Goal: Information Seeking & Learning: Learn about a topic

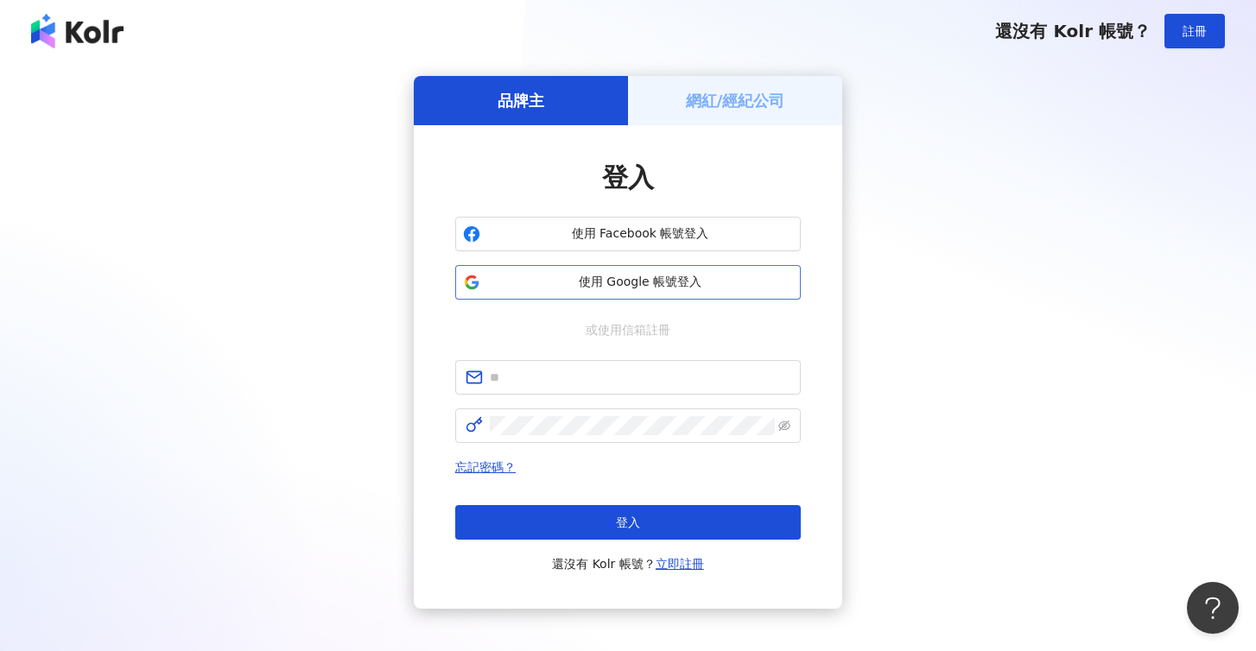
click at [618, 288] on span "使用 Google 帳號登入" at bounding box center [640, 282] width 306 height 17
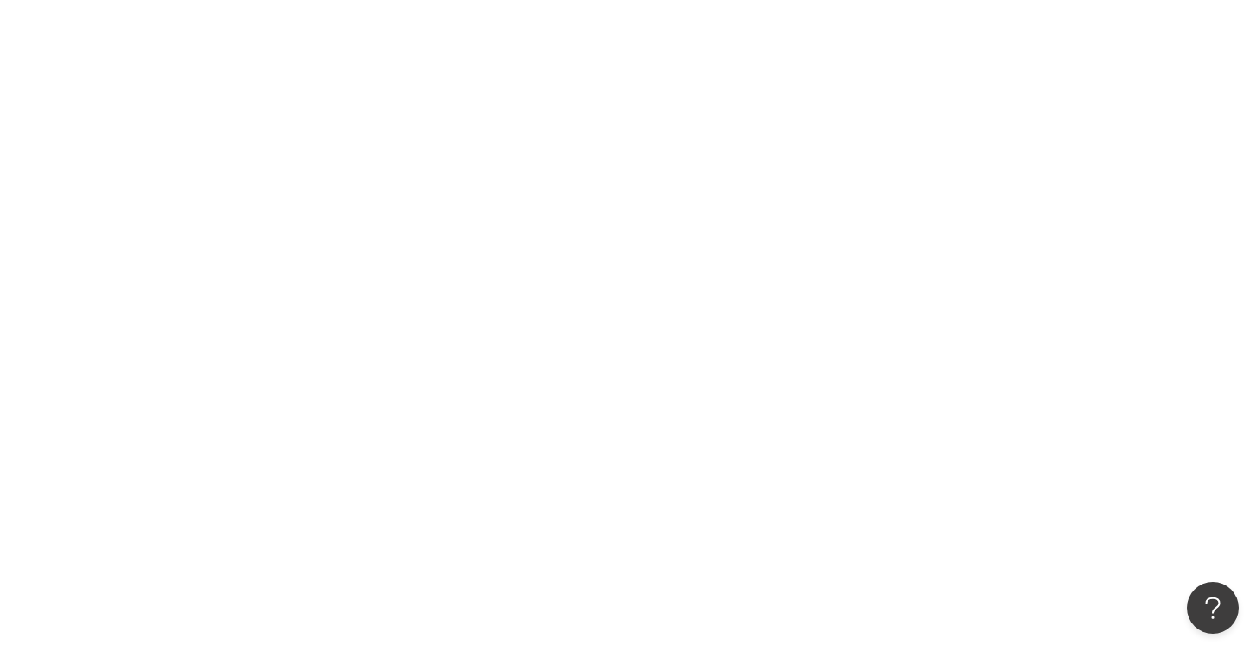
click at [622, 403] on div at bounding box center [628, 325] width 1256 height 651
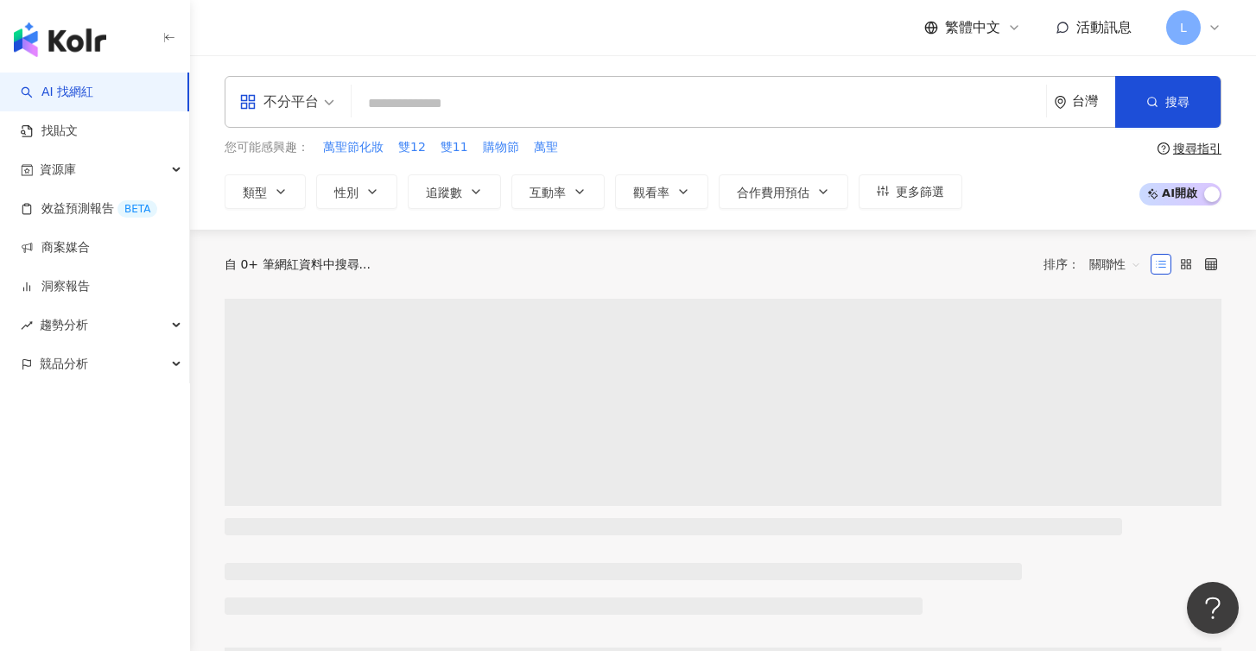
click at [508, 111] on input "search" at bounding box center [698, 103] width 681 height 33
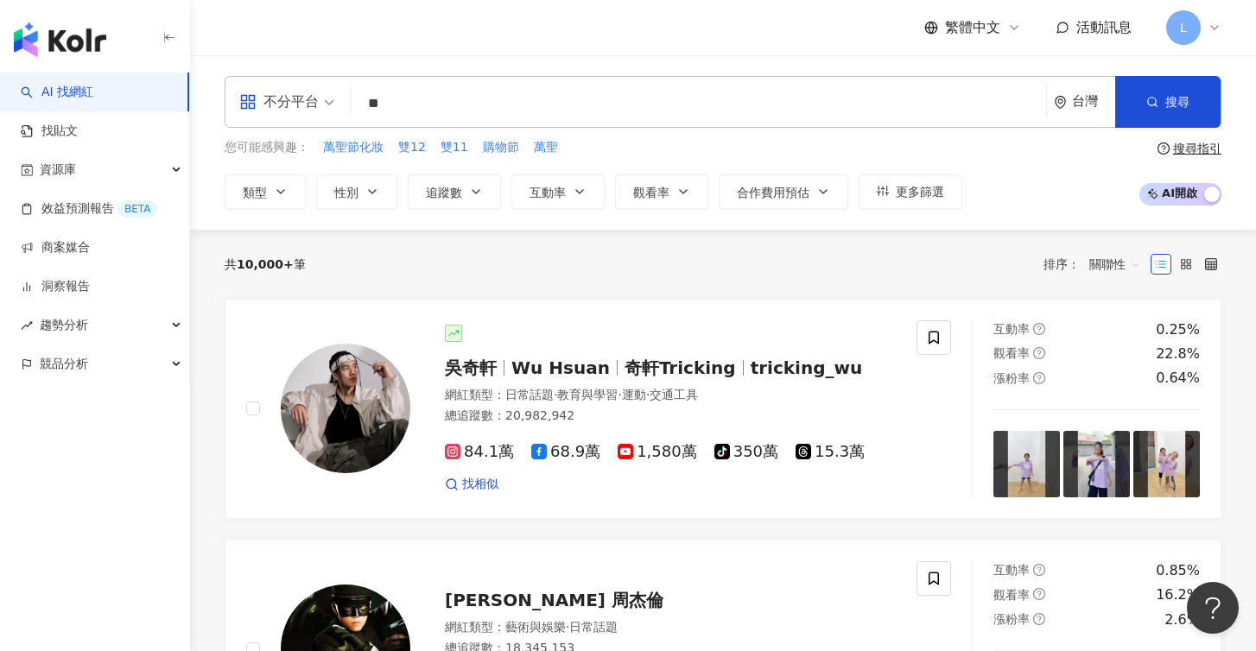
type input "*"
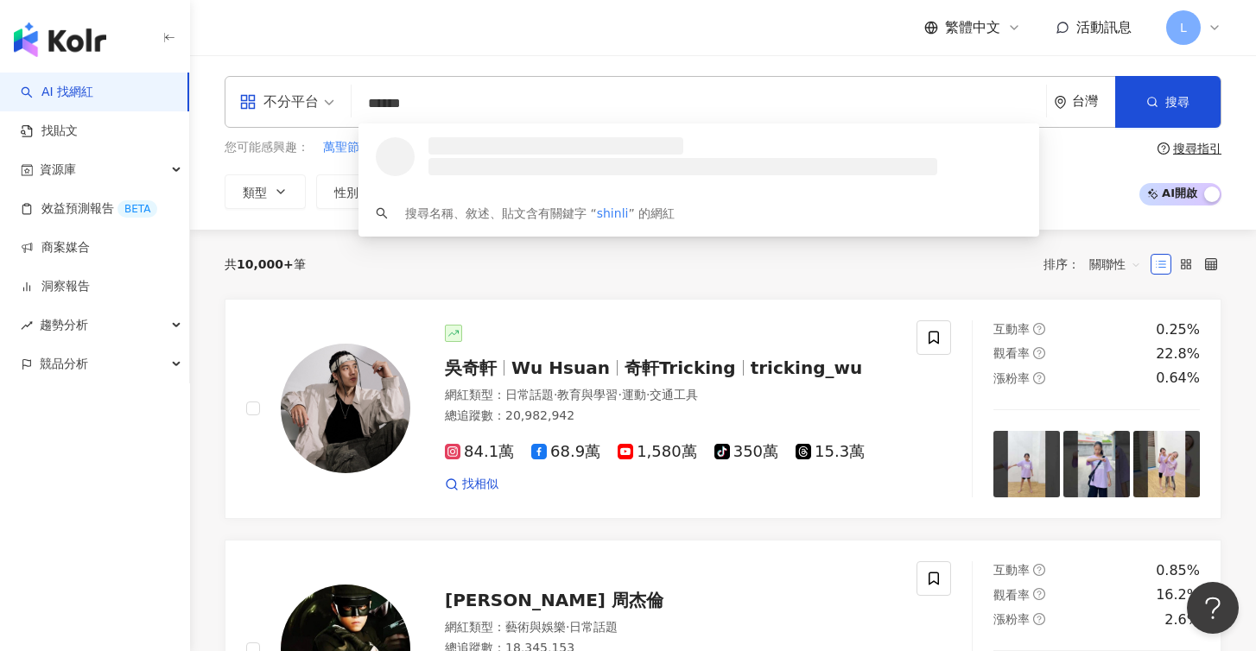
type input "*******"
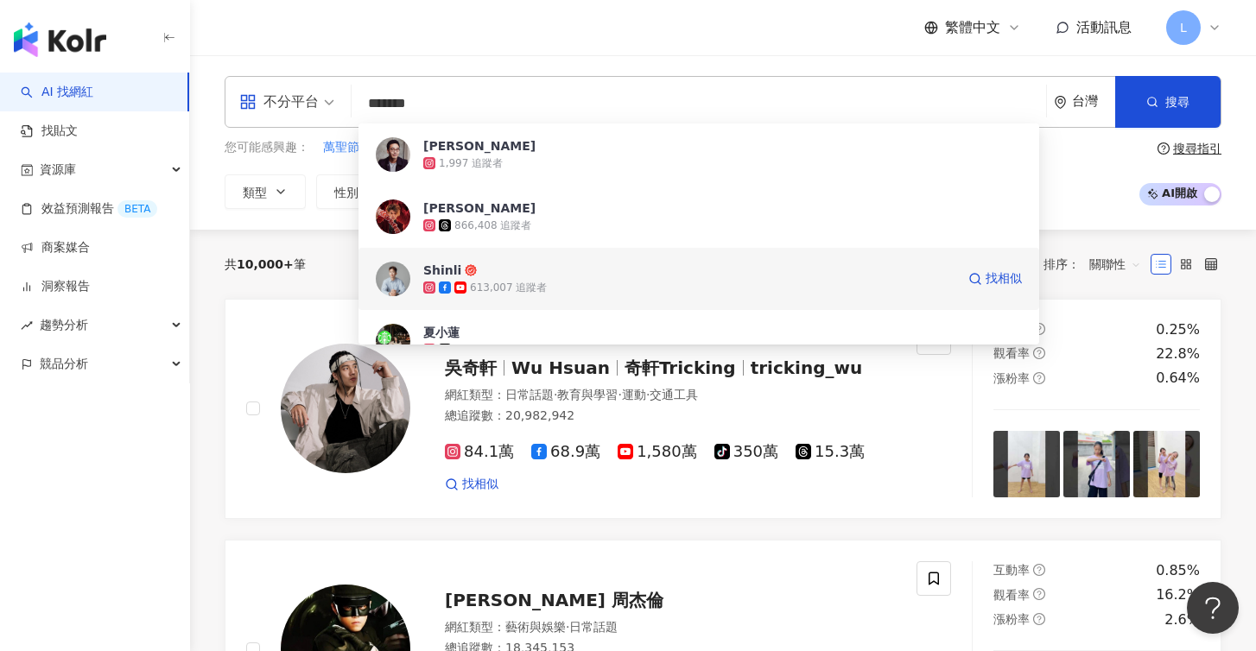
click at [550, 290] on div "613,007 追蹤者" at bounding box center [689, 287] width 532 height 17
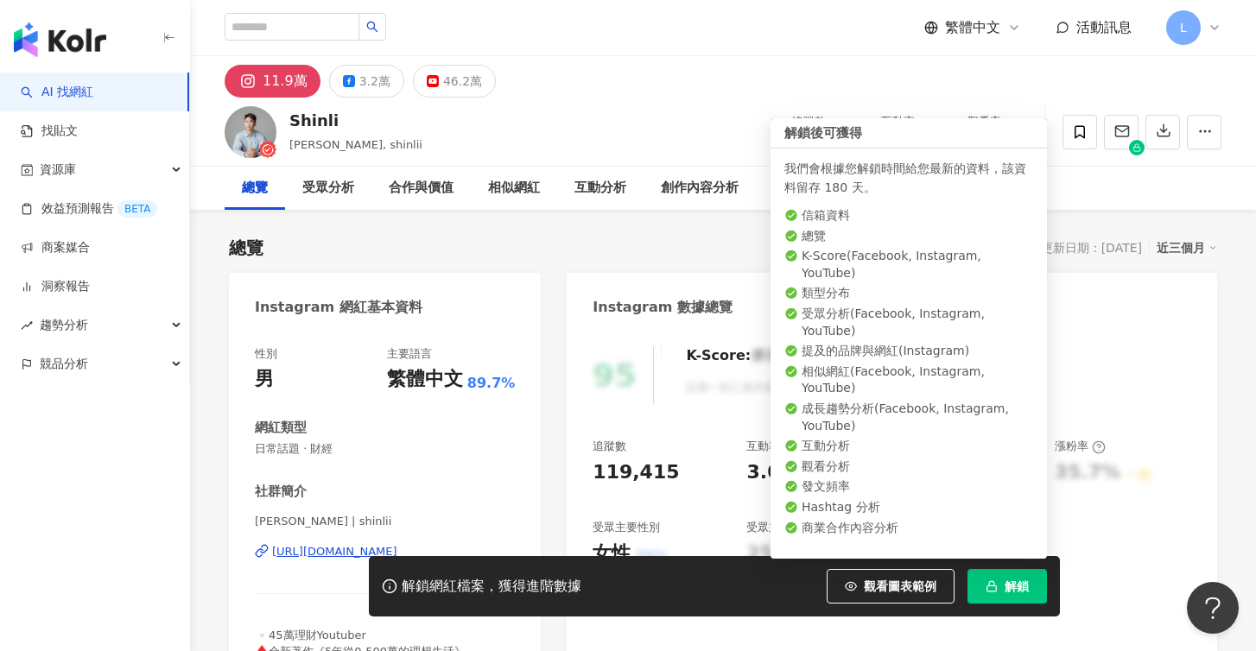
click at [1014, 589] on span "解鎖" at bounding box center [1017, 587] width 24 height 14
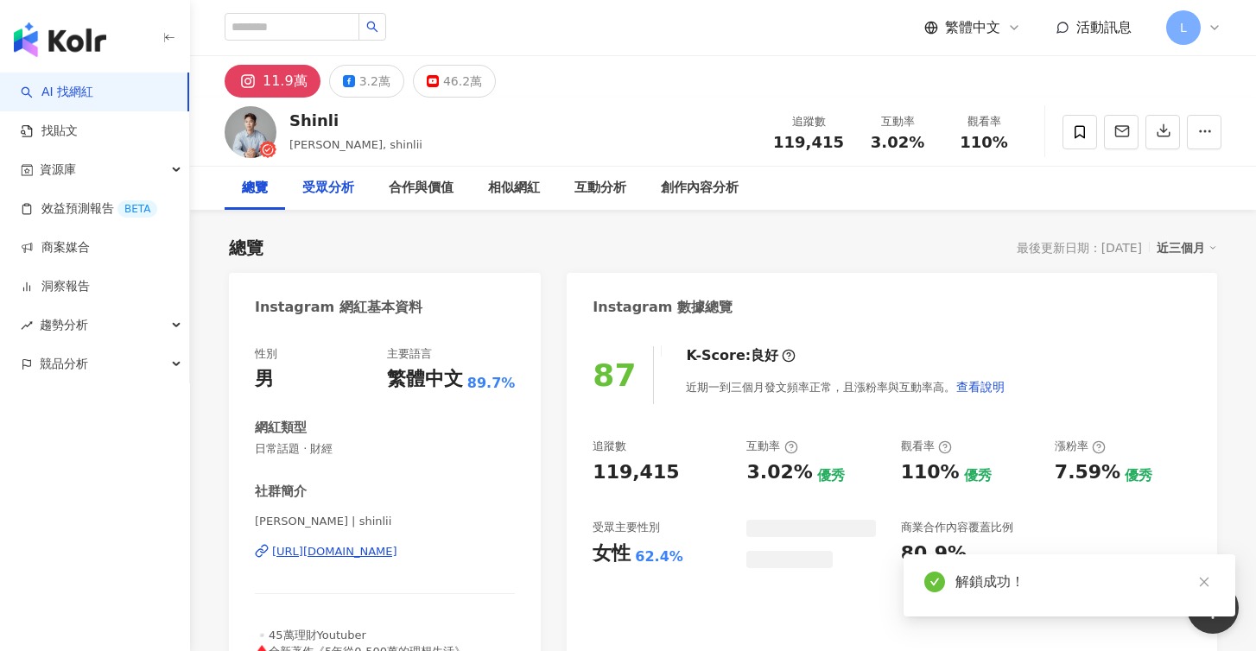
click at [328, 187] on div "受眾分析" at bounding box center [328, 188] width 52 height 21
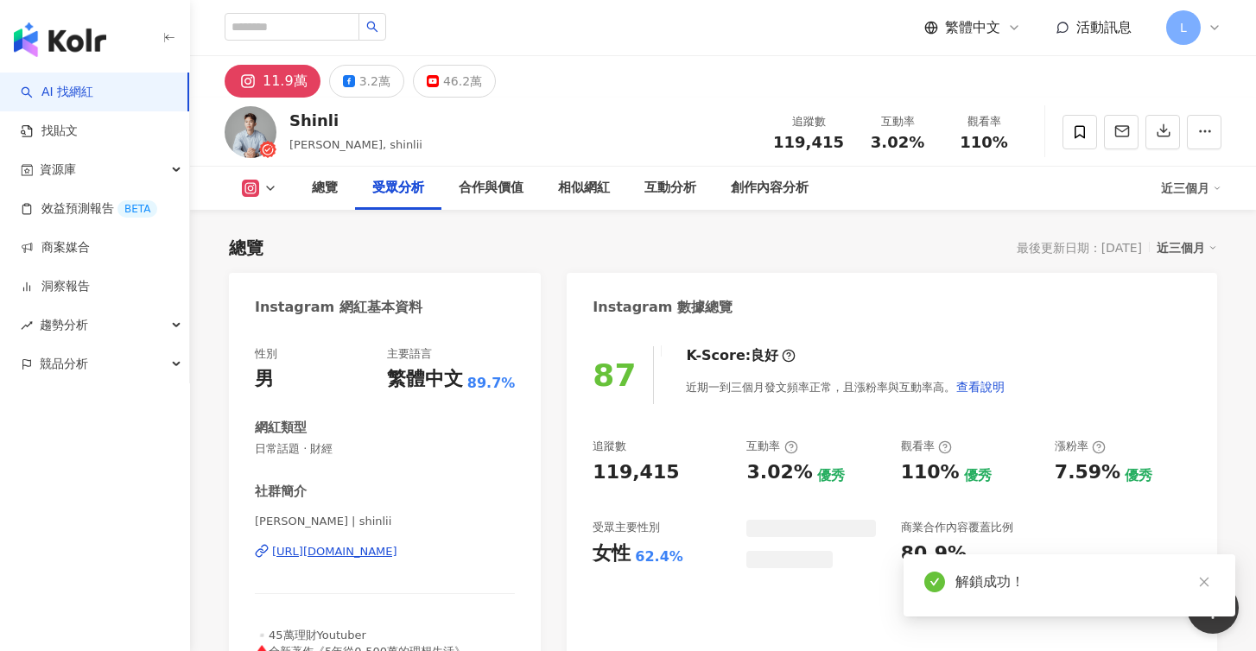
scroll to position [1475, 0]
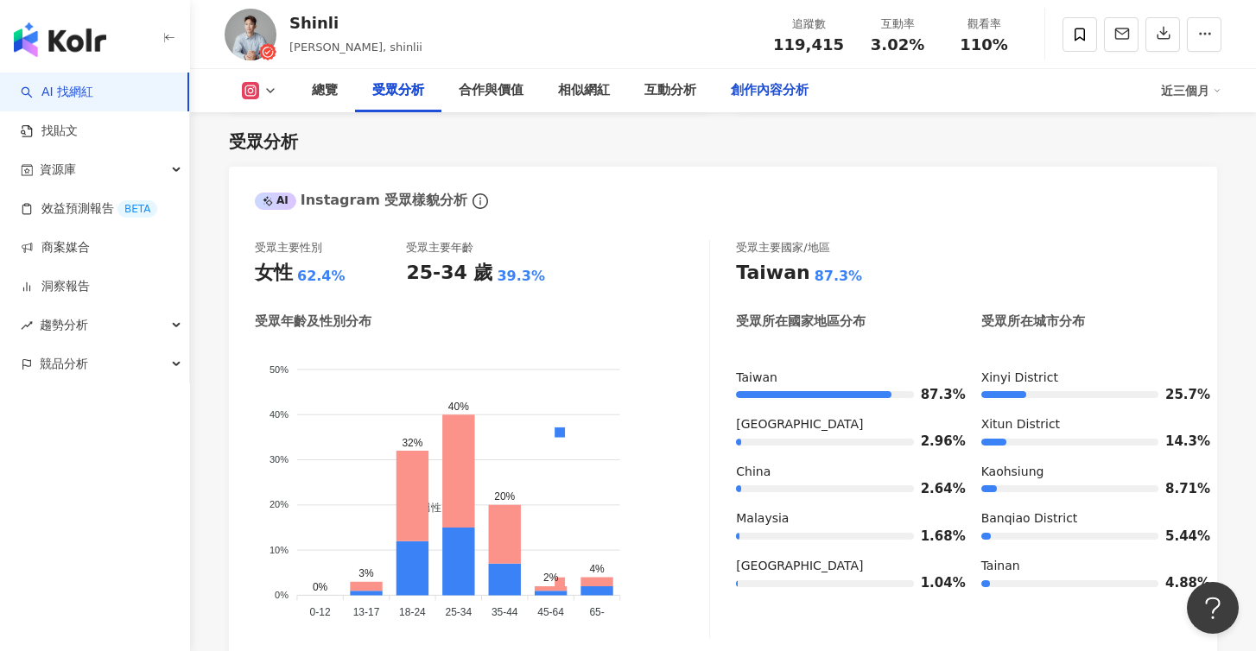
click at [770, 104] on div "創作內容分析" at bounding box center [769, 90] width 112 height 43
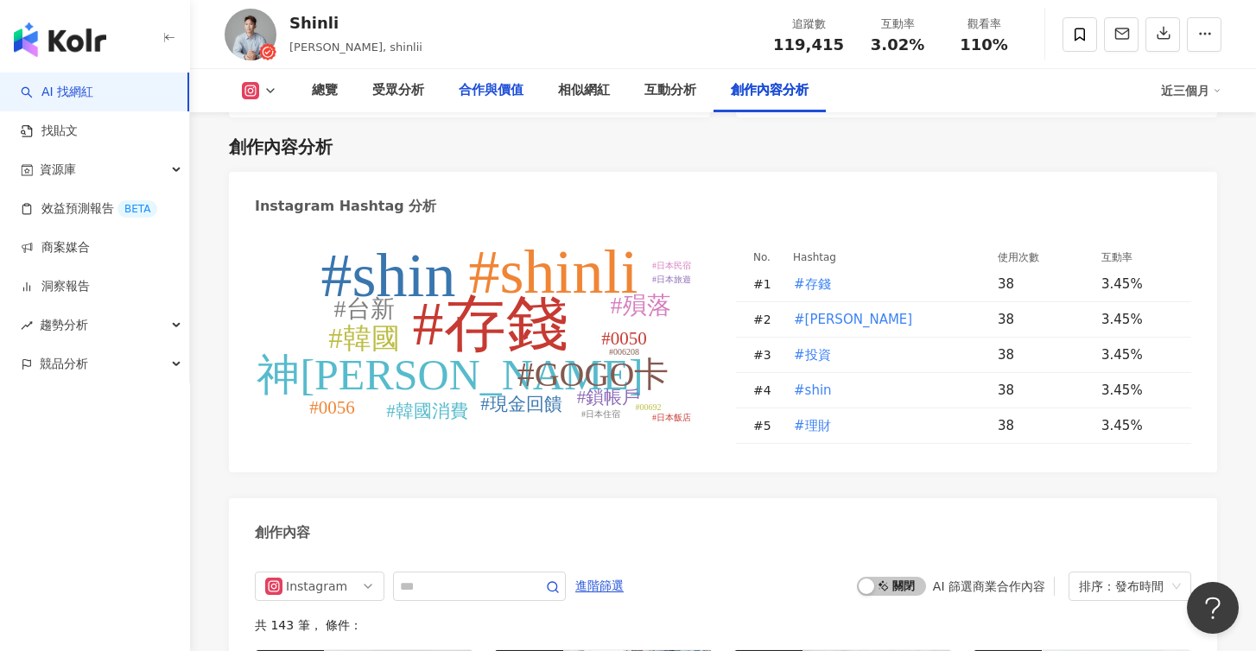
click at [485, 98] on div "合作與價值" at bounding box center [491, 90] width 65 height 21
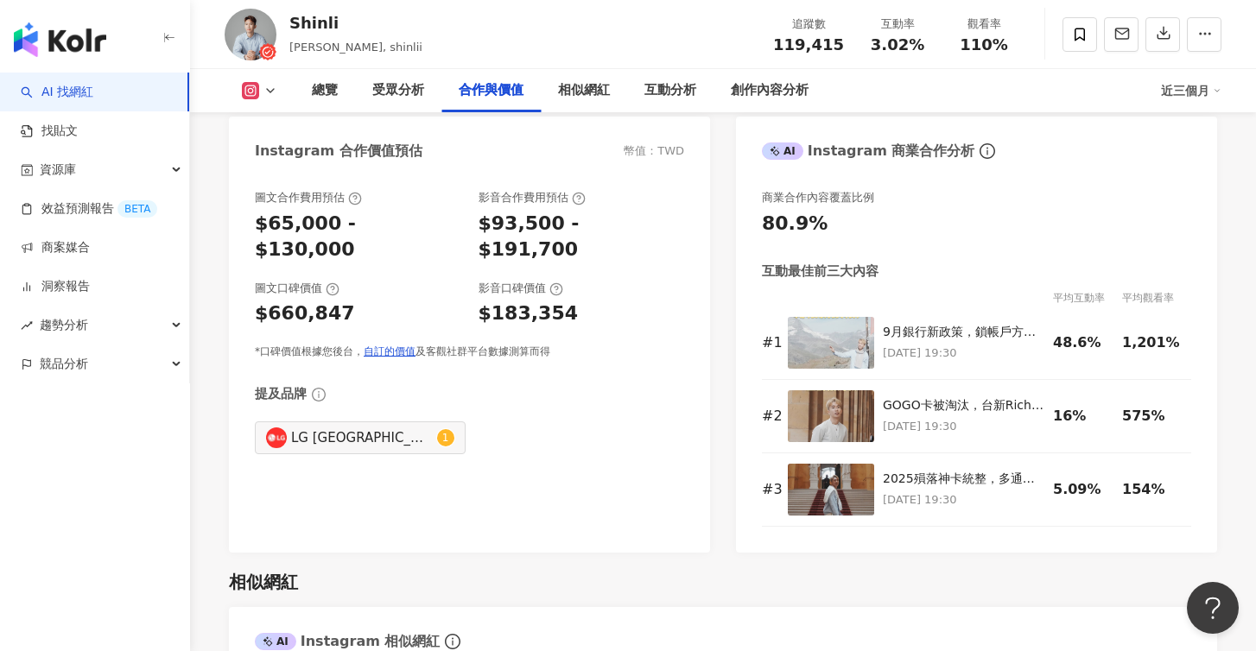
scroll to position [2355, 0]
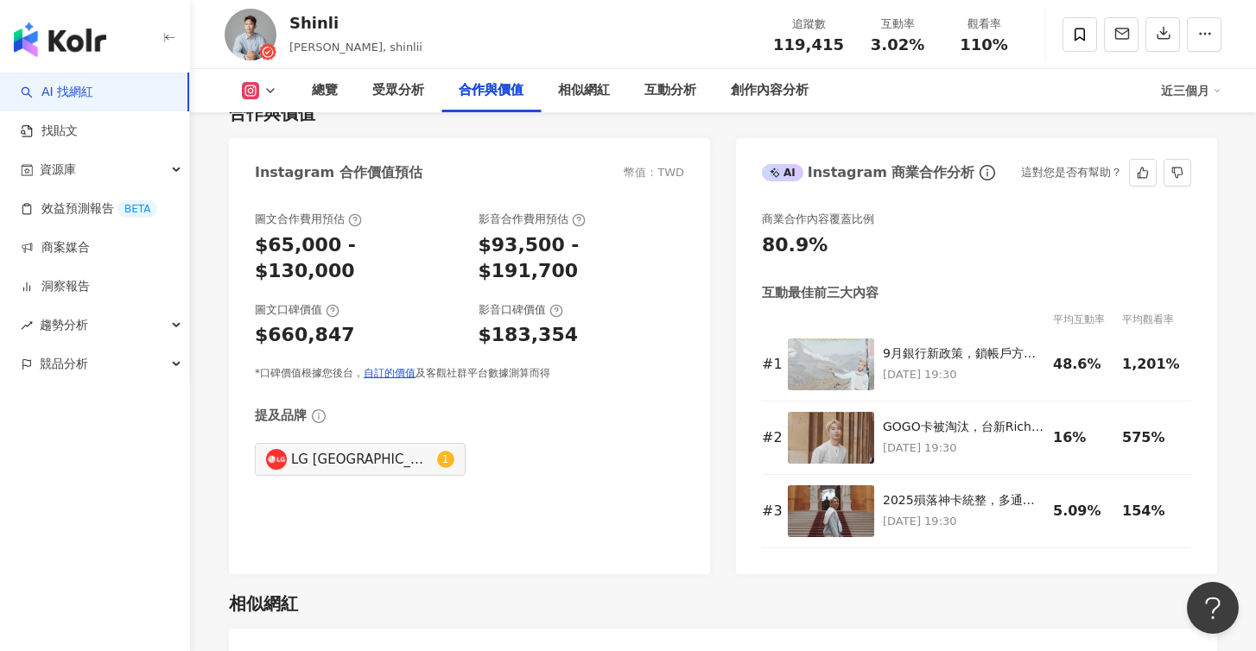
drag, startPoint x: 794, startPoint y: 295, endPoint x: 890, endPoint y: 304, distance: 96.3
click at [890, 304] on div "互動最佳前三大內容 平均互動率 平均觀看率 # 1 9月銀行新政策，鎖帳戶方式更嚴苛 💬留言「鎖」把詳細資訊傳給你 🥰記得追蹤+允許陌生訊息，避免漏訊唷 🎉5…" at bounding box center [976, 416] width 429 height 264
click at [646, 407] on div "提及品牌 LG Taiwan 1" at bounding box center [469, 441] width 429 height 69
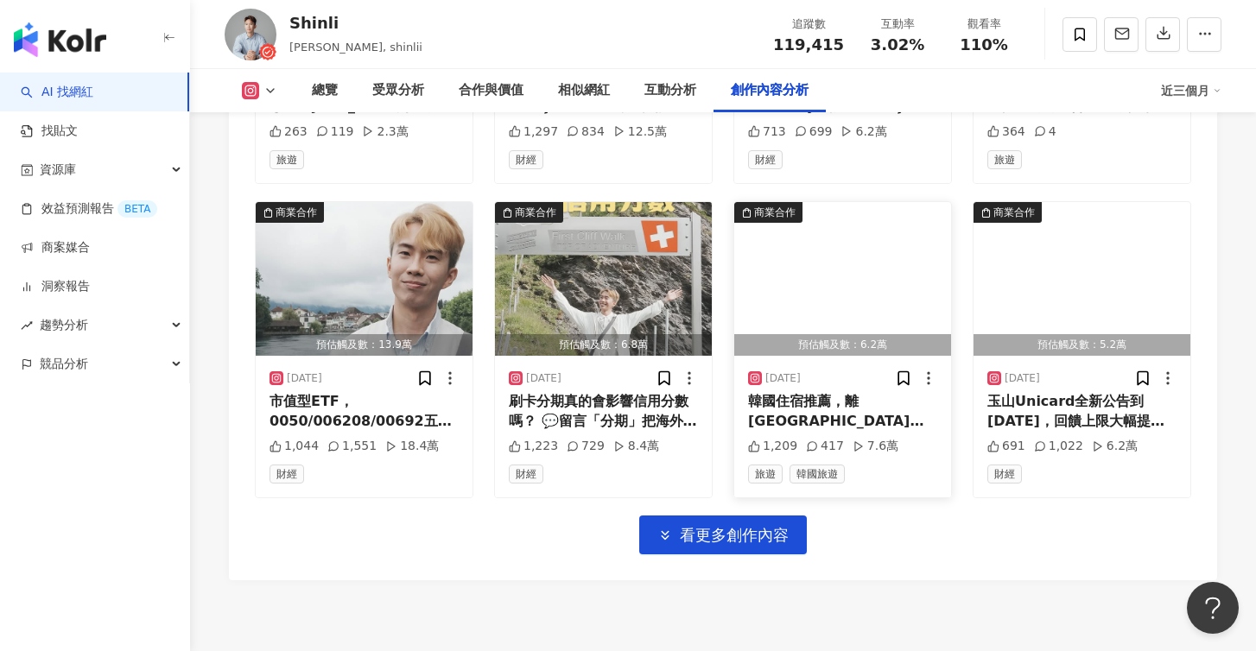
scroll to position [6015, 0]
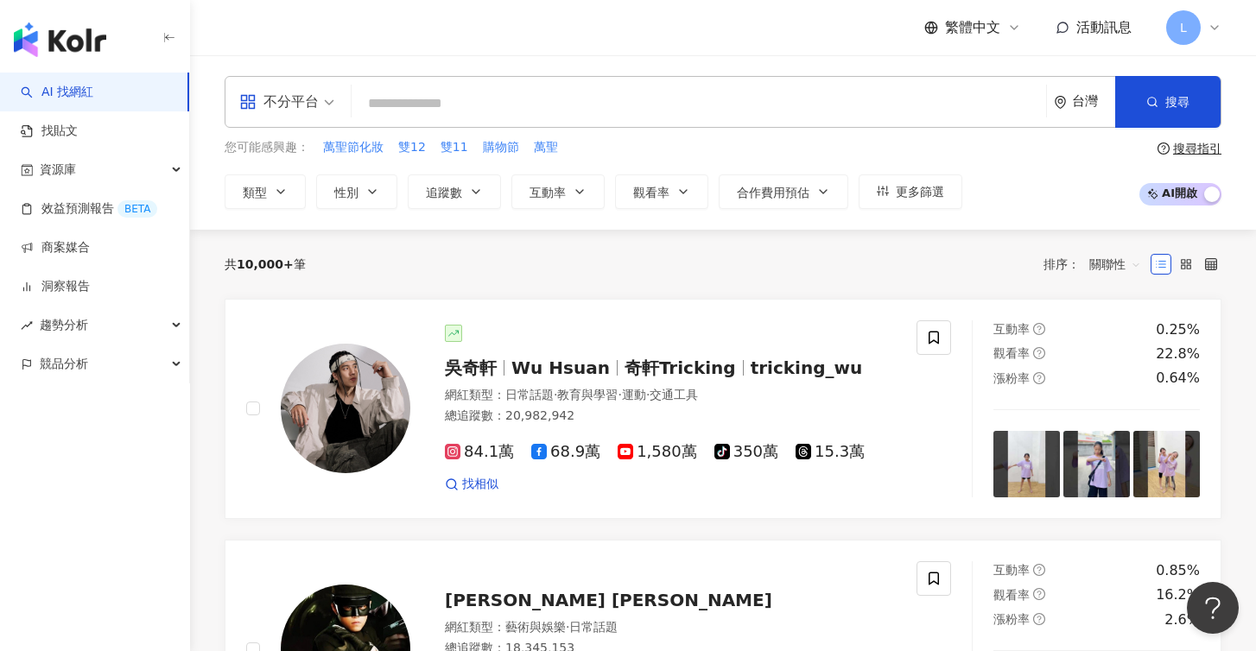
click at [509, 100] on input "search" at bounding box center [698, 103] width 681 height 33
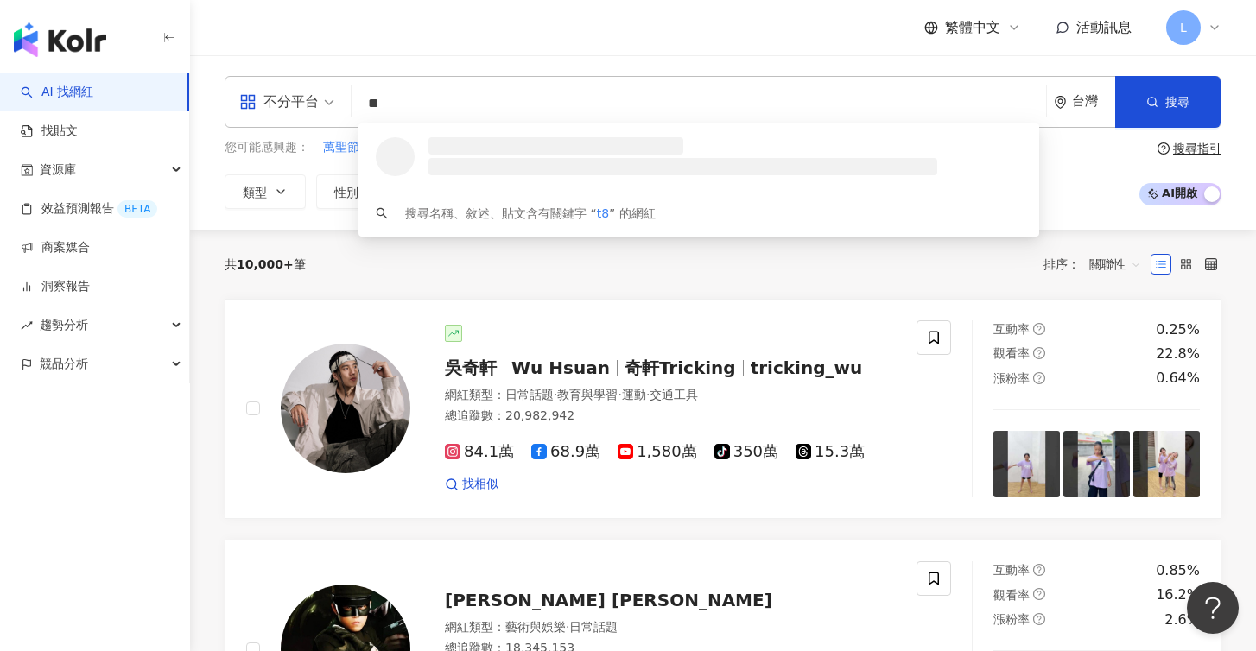
type input "*"
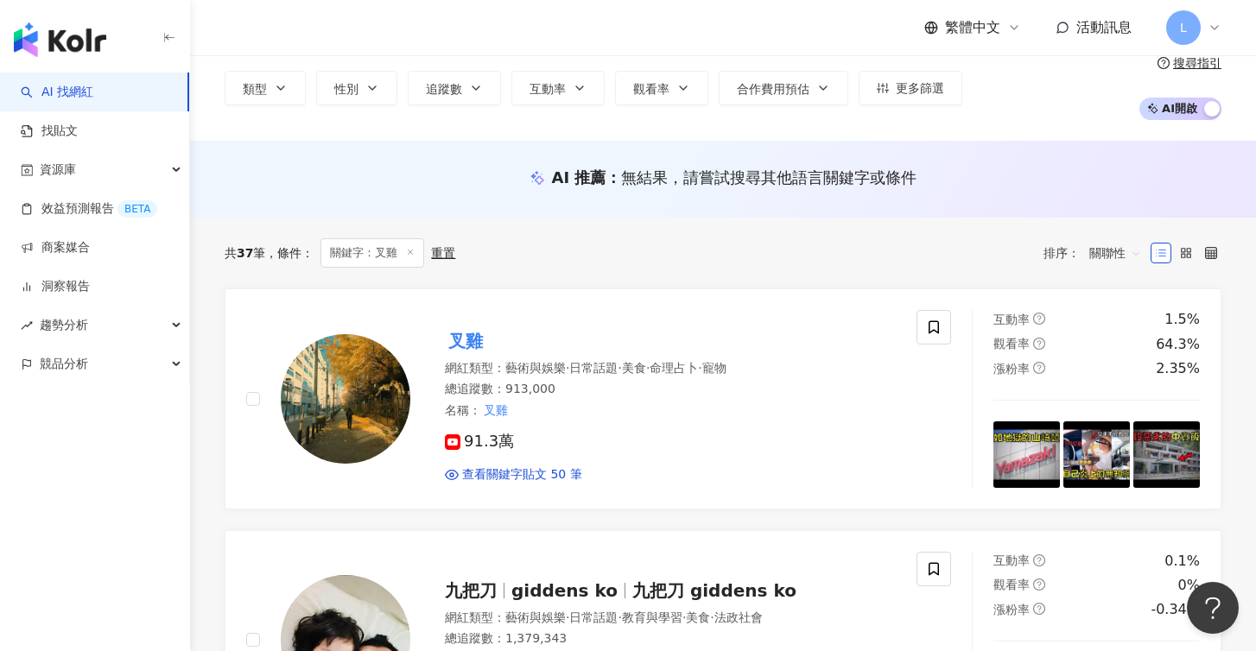
scroll to position [206, 0]
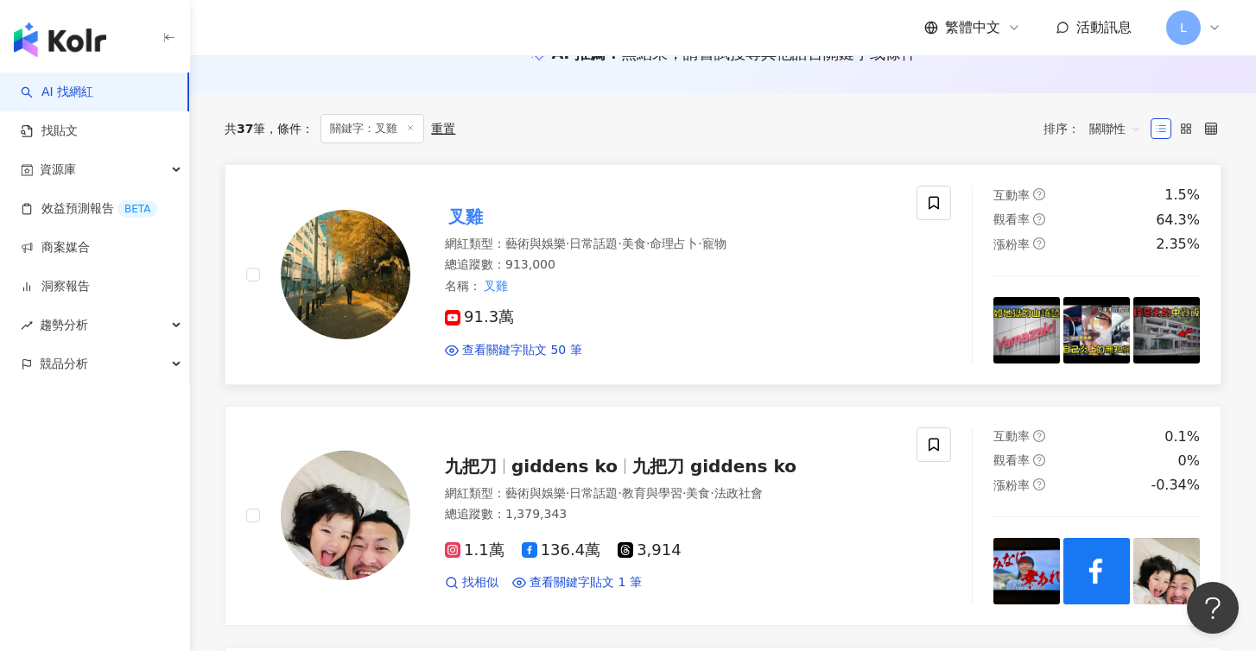
type input "**"
click at [466, 221] on mark "叉雞" at bounding box center [465, 217] width 41 height 28
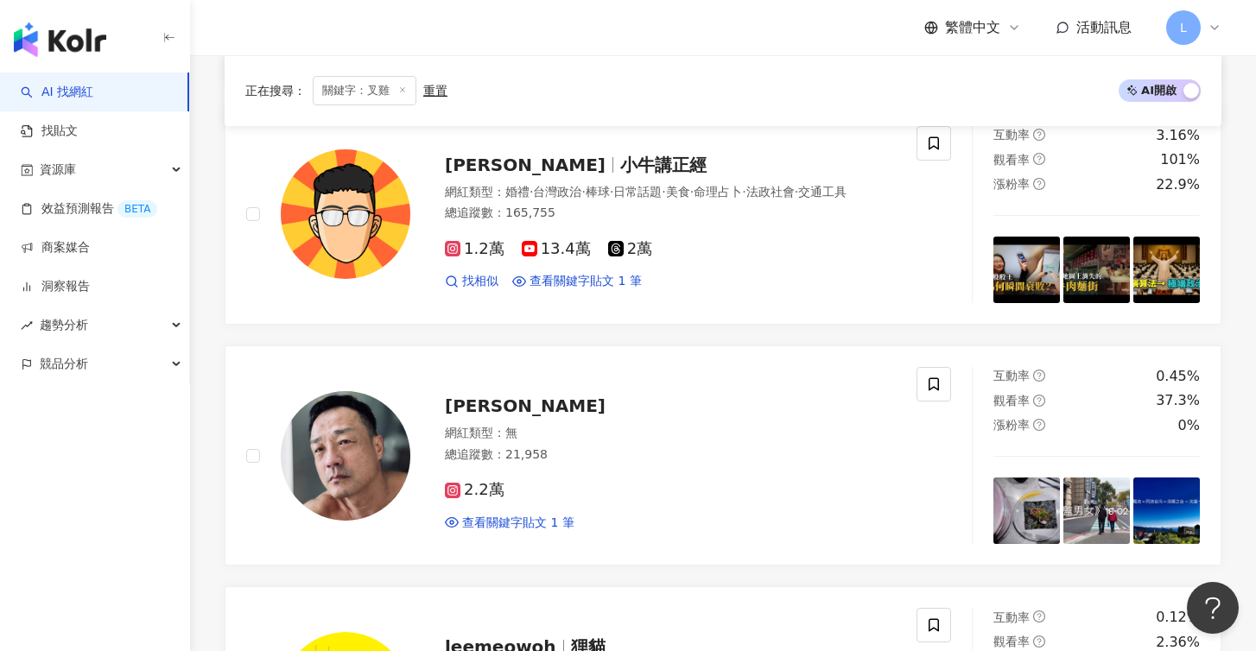
scroll to position [1987, 0]
